Goal: Navigation & Orientation: Find specific page/section

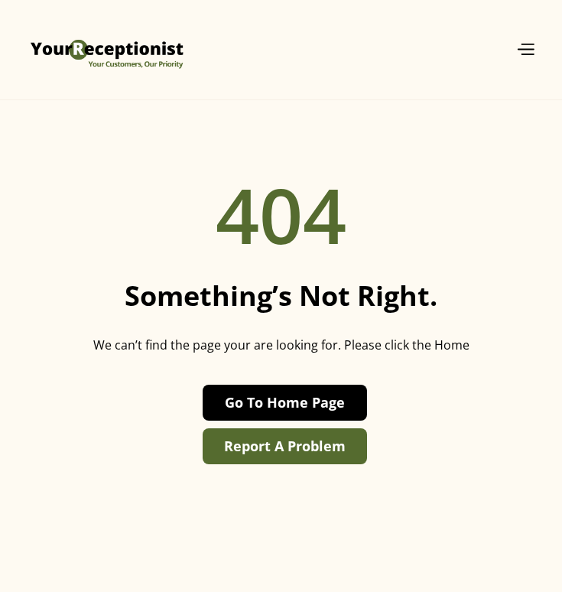
scroll to position [100, 0]
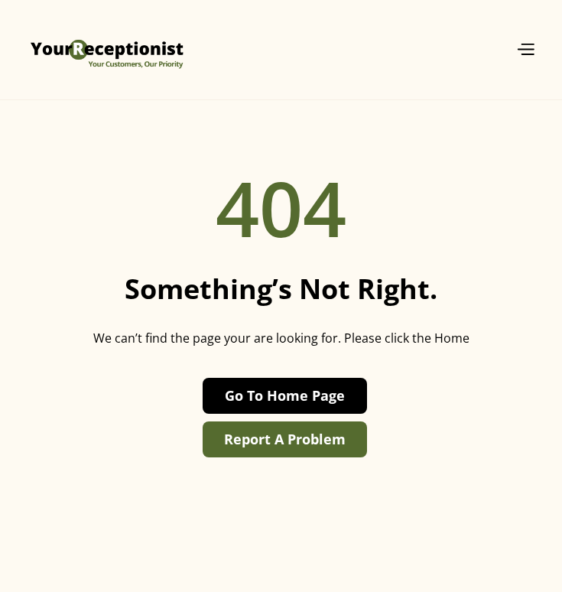
click at [277, 399] on link "Go To Home Page" at bounding box center [285, 396] width 165 height 36
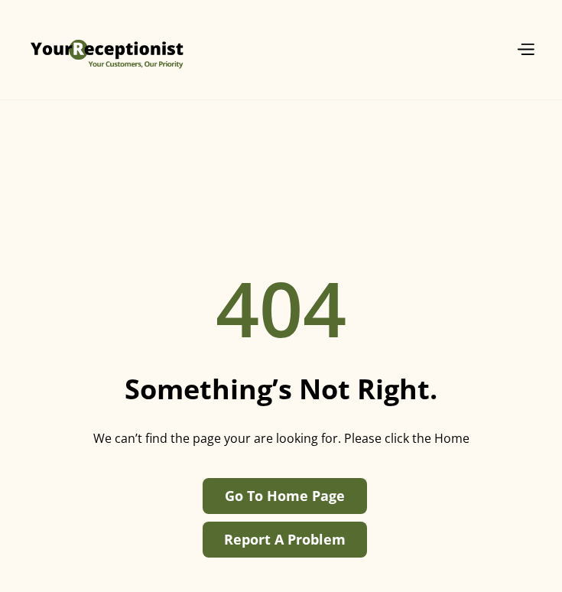
click at [520, 158] on div "404 Something’s not right. We can’t find the page your are looking for. Please …" at bounding box center [281, 396] width 562 height 592
click at [139, 48] on img "home" at bounding box center [107, 49] width 161 height 69
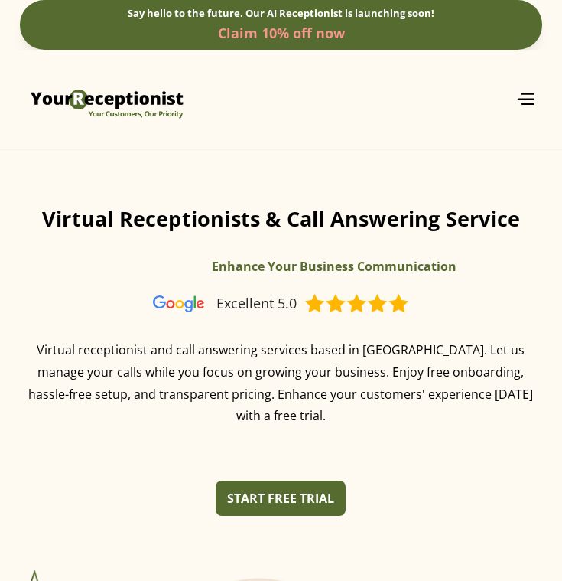
click at [522, 93] on img "menu" at bounding box center [526, 99] width 20 height 12
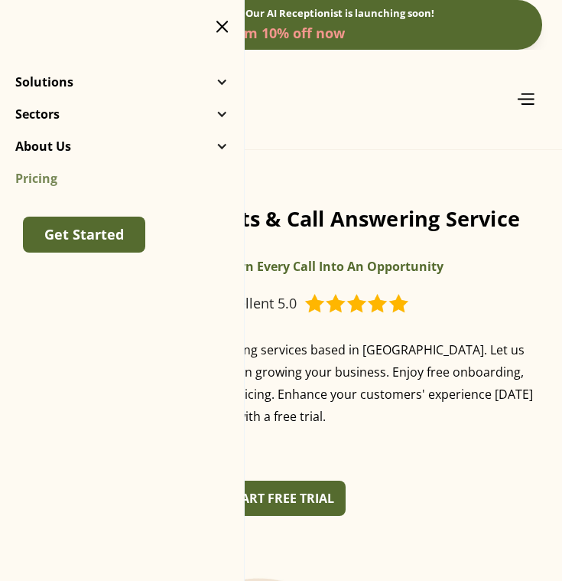
click at [39, 181] on link "Pricing" at bounding box center [42, 178] width 54 height 15
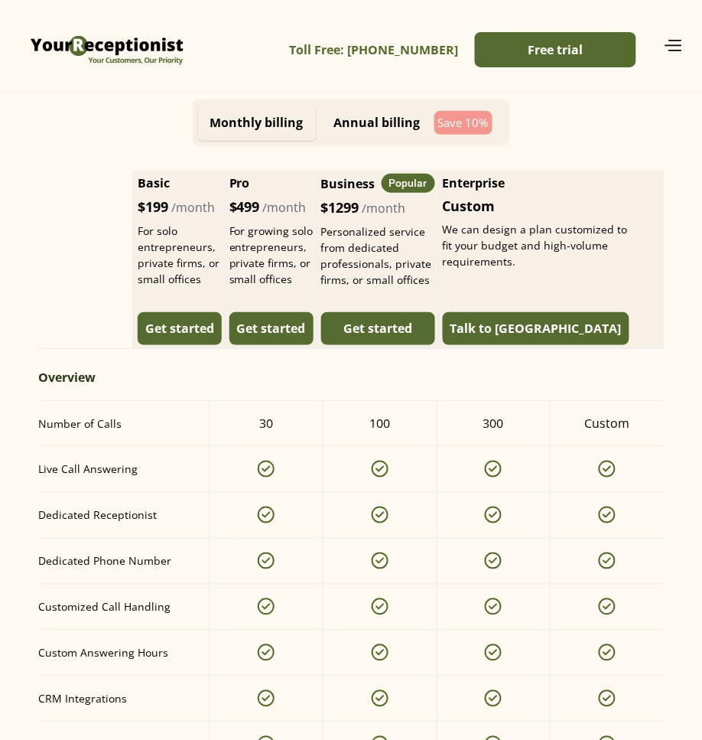
scroll to position [963, 0]
